Goal: Information Seeking & Learning: Learn about a topic

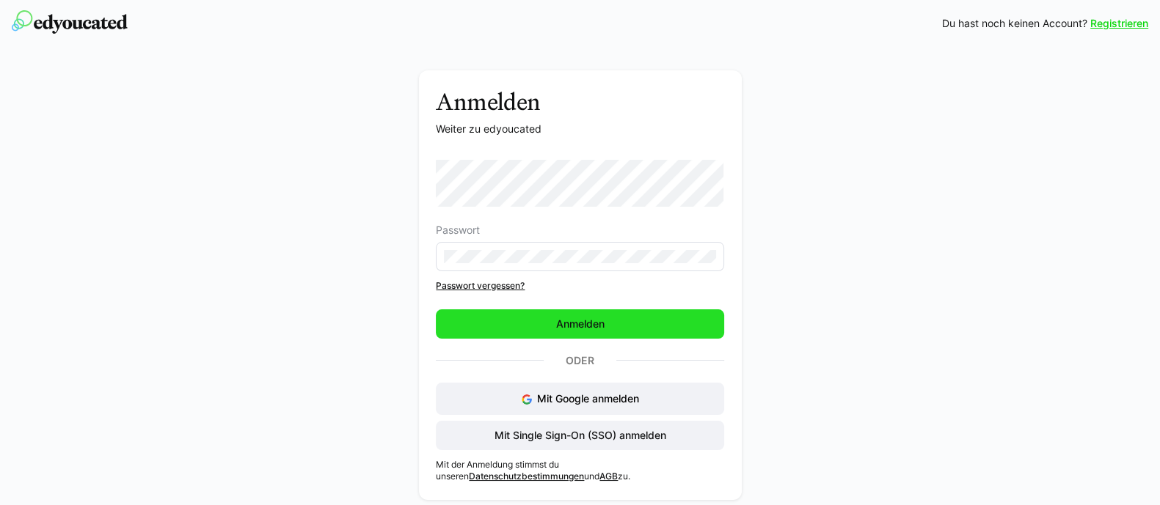
click at [532, 328] on span "Anmelden" at bounding box center [580, 324] width 288 height 29
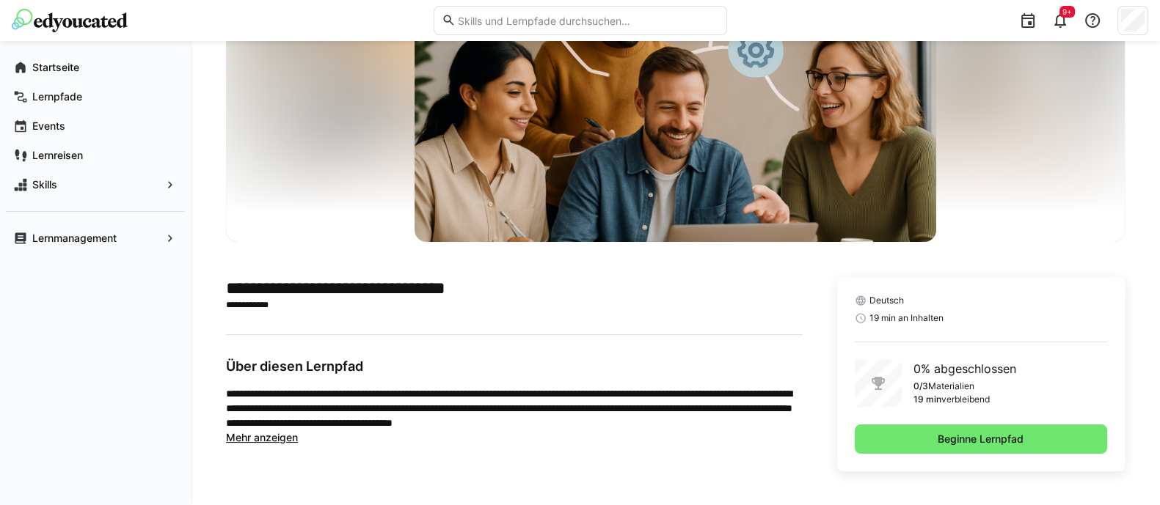
scroll to position [128, 0]
click at [262, 434] on span "Mehr anzeigen" at bounding box center [262, 437] width 72 height 12
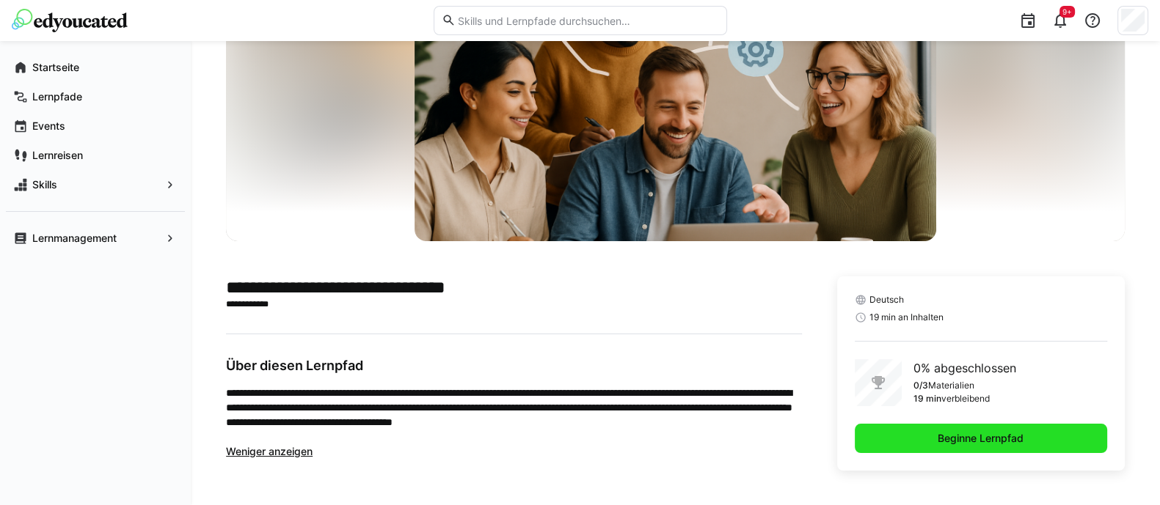
click at [921, 441] on span "Beginne Lernpfad" at bounding box center [981, 438] width 252 height 29
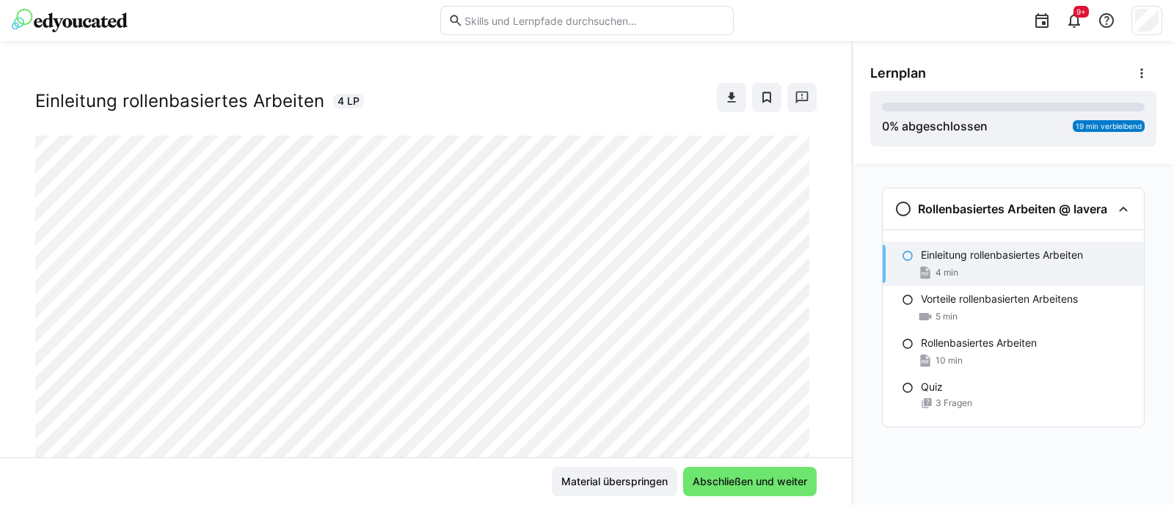
scroll to position [21, 0]
click at [747, 474] on span "Abschließen und weiter" at bounding box center [750, 481] width 134 height 29
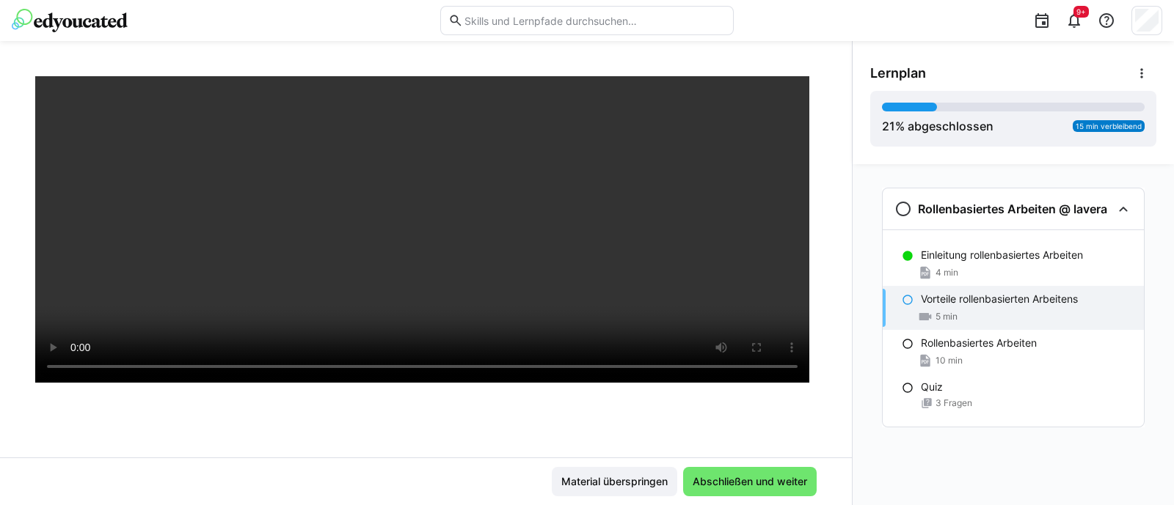
scroll to position [214, 0]
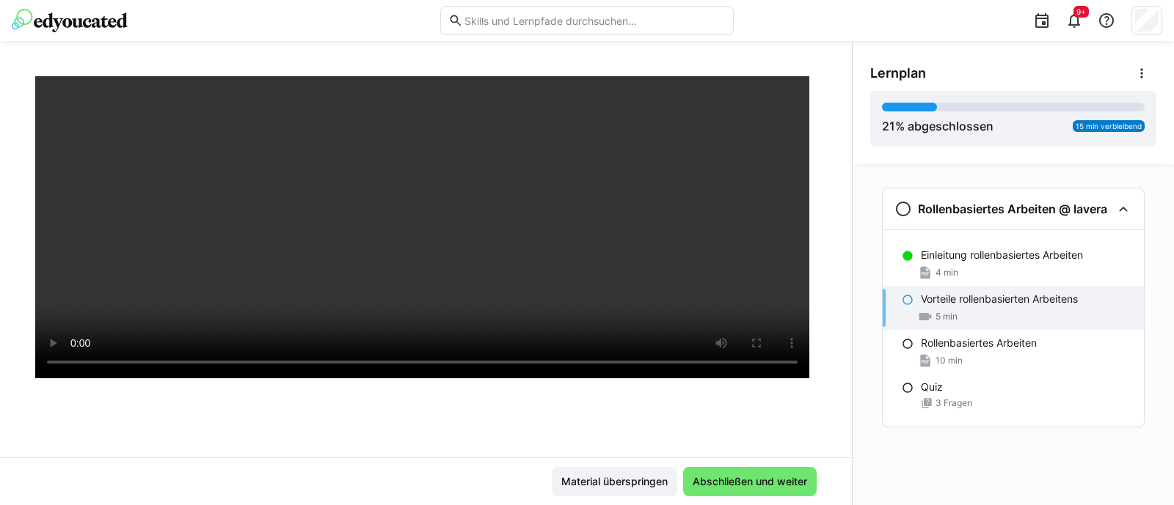
drag, startPoint x: 930, startPoint y: 105, endPoint x: 869, endPoint y: 111, distance: 62.0
click at [869, 111] on div "Lernplan 21 % abgeschlossen 15 min verbleibend" at bounding box center [1012, 102] width 321 height 123
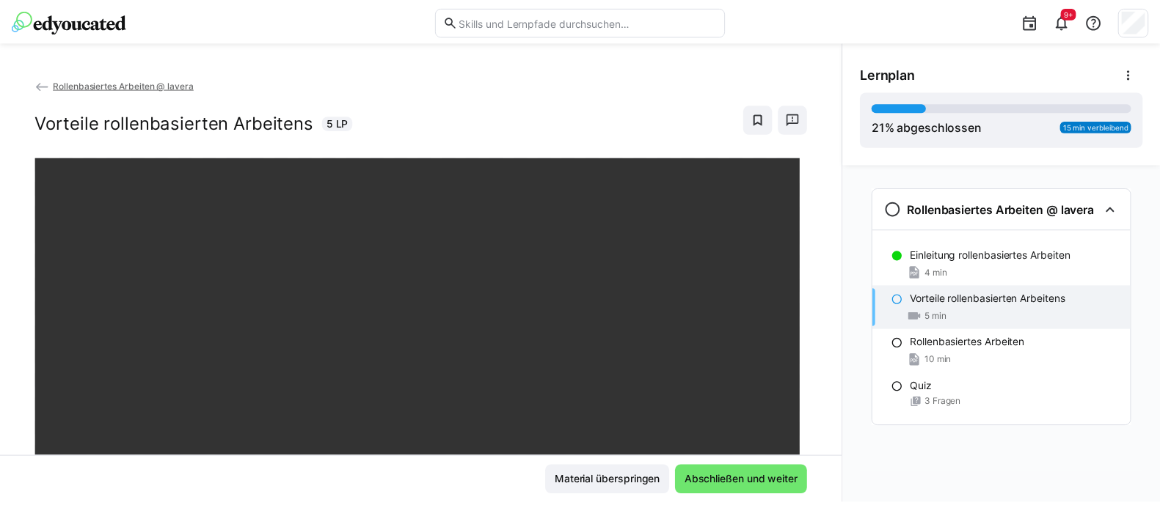
scroll to position [1, 0]
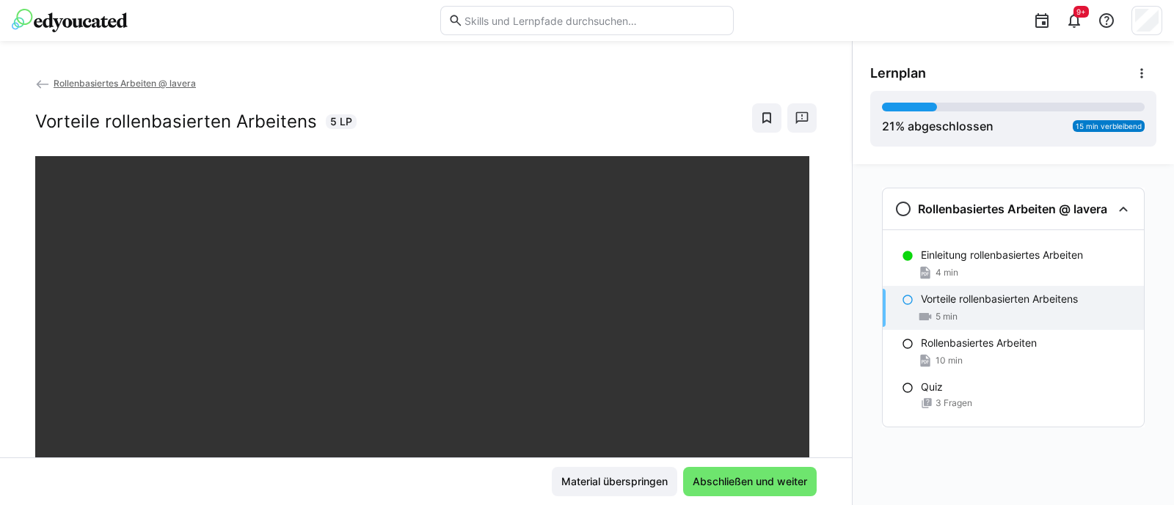
click at [53, 88] on app-back-navigation "Rollenbasiertes Arbeiten @ lavera" at bounding box center [425, 84] width 781 height 16
click at [43, 86] on eds-icon at bounding box center [42, 84] width 15 height 15
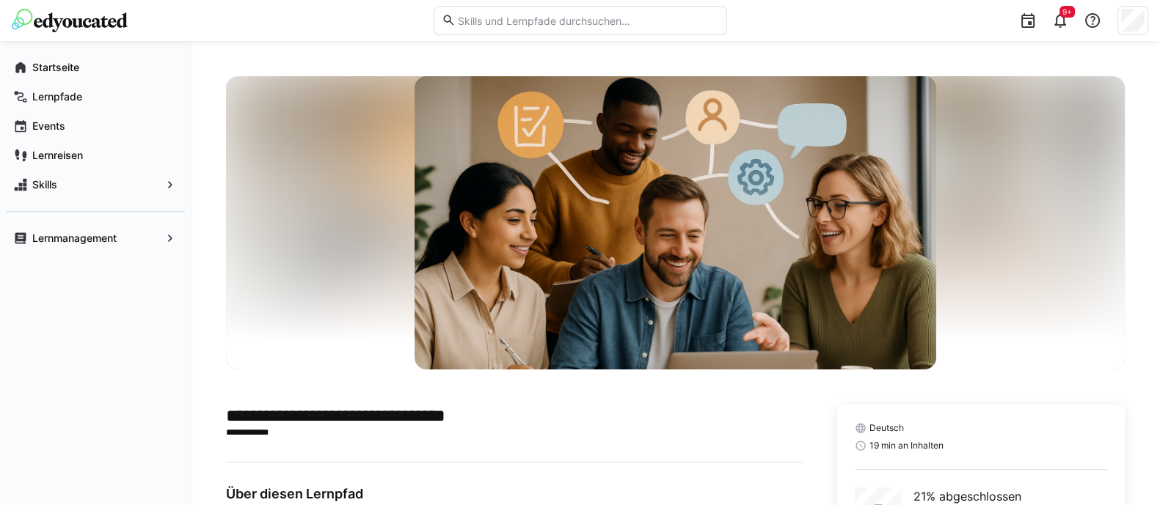
scroll to position [275, 0]
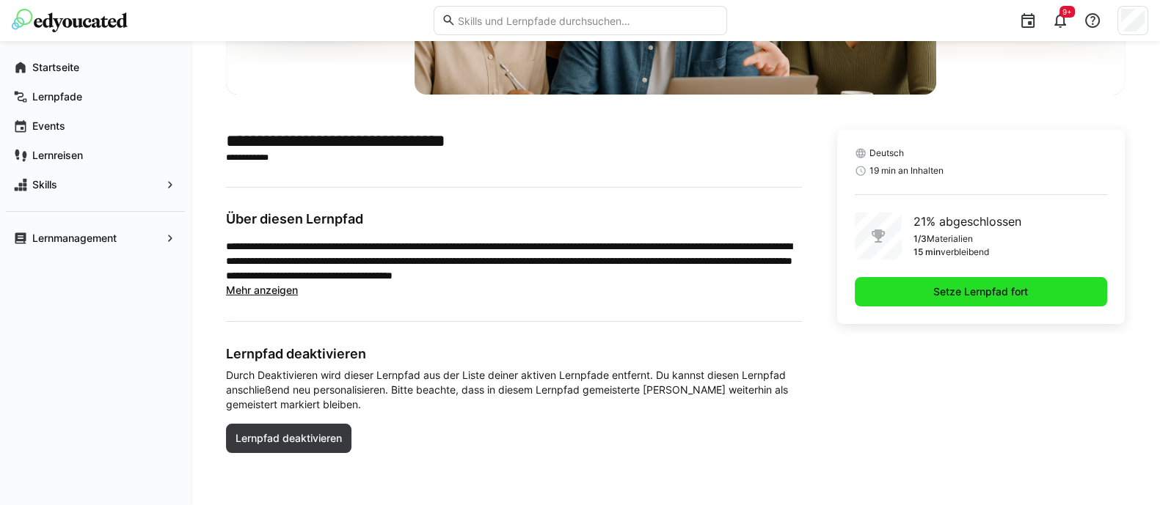
click at [929, 288] on span "Setze Lernpfad fort" at bounding box center [981, 291] width 252 height 29
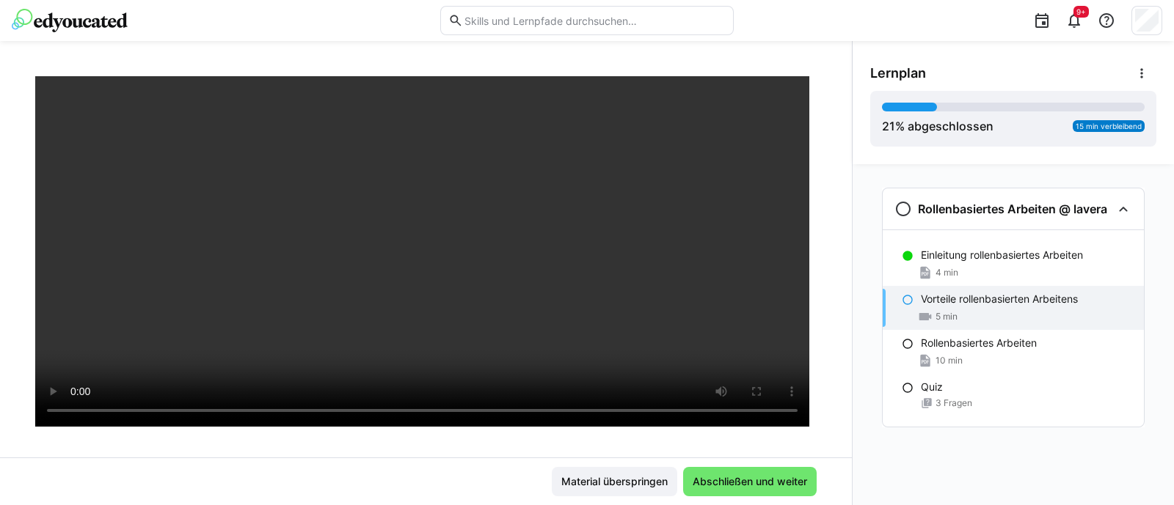
scroll to position [169, 0]
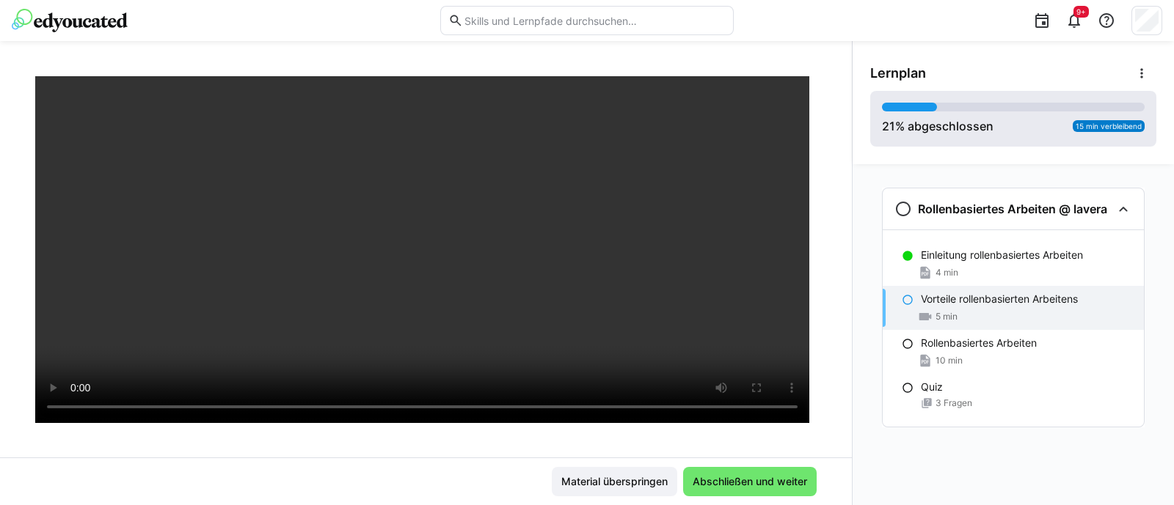
click at [913, 103] on div at bounding box center [909, 107] width 55 height 9
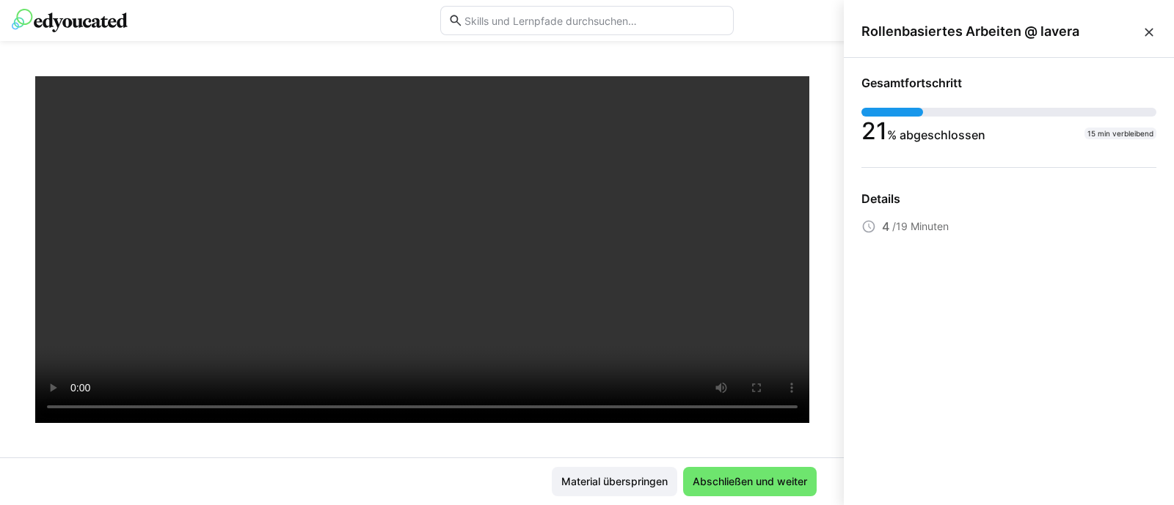
click at [874, 109] on div at bounding box center [892, 112] width 62 height 9
click at [1159, 32] on div "Rollenbasiertes Arbeiten @ lavera" at bounding box center [1009, 32] width 330 height 52
click at [1141, 30] on span "Rollenbasiertes Arbeiten @ lavera" at bounding box center [1001, 31] width 280 height 16
click at [1147, 32] on eds-icon at bounding box center [1148, 32] width 15 height 15
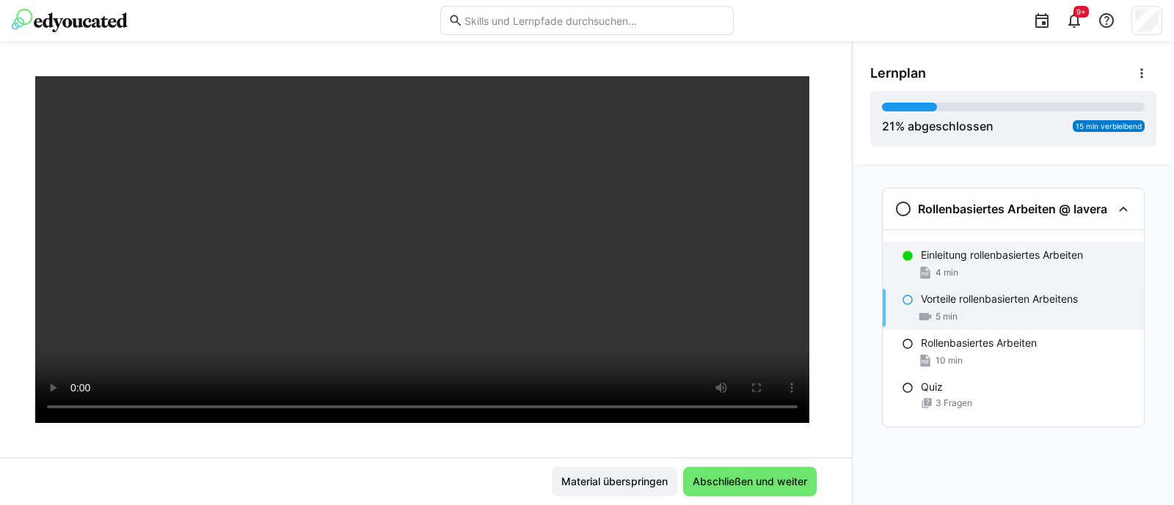
click at [990, 264] on div "Einleitung rollenbasiertes Arbeiten 4 min" at bounding box center [1012, 264] width 261 height 44
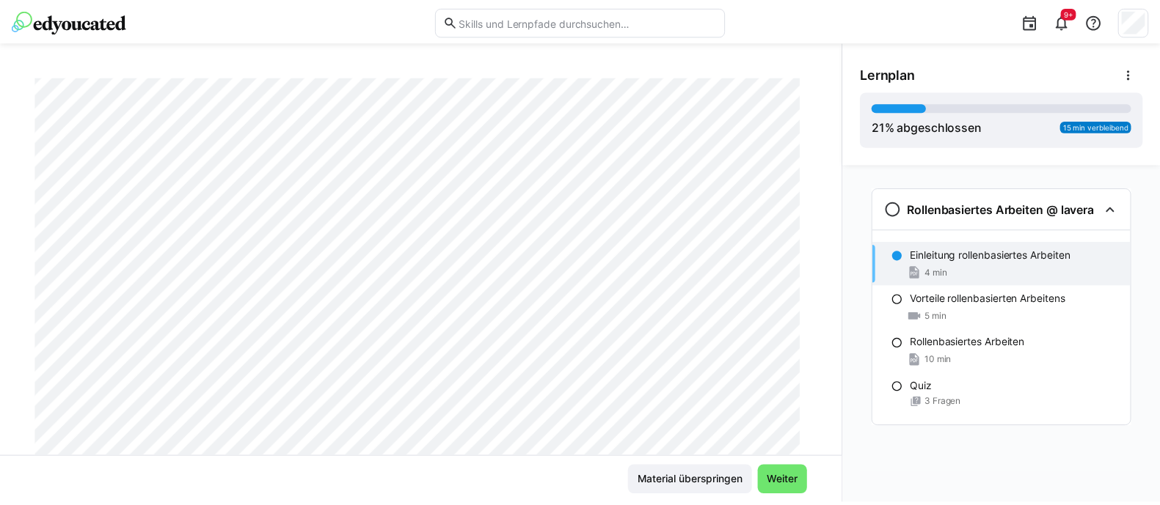
scroll to position [0, 0]
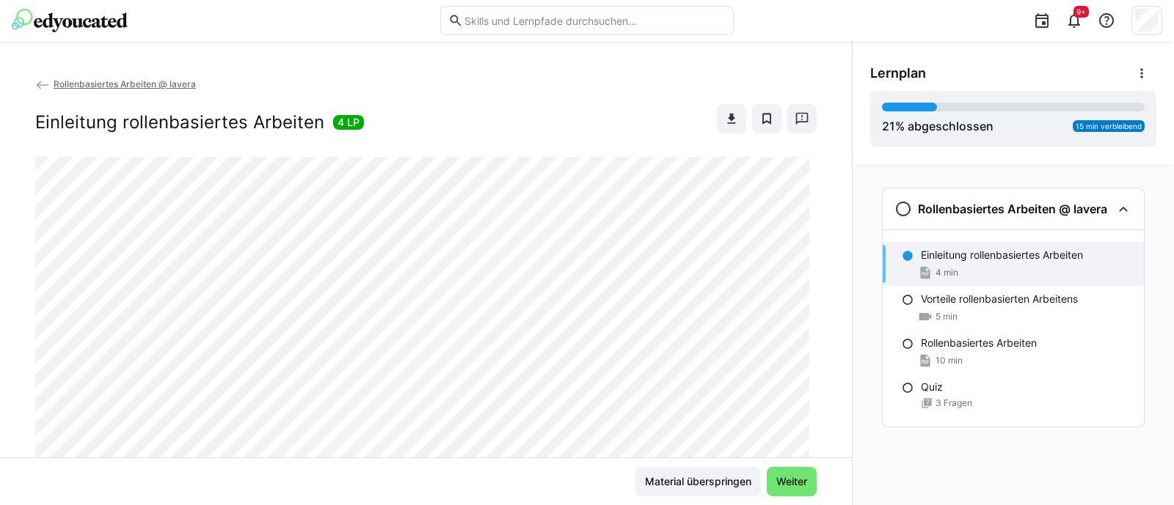
click at [40, 84] on eds-icon at bounding box center [42, 85] width 15 height 15
